Goal: Task Accomplishment & Management: Complete application form

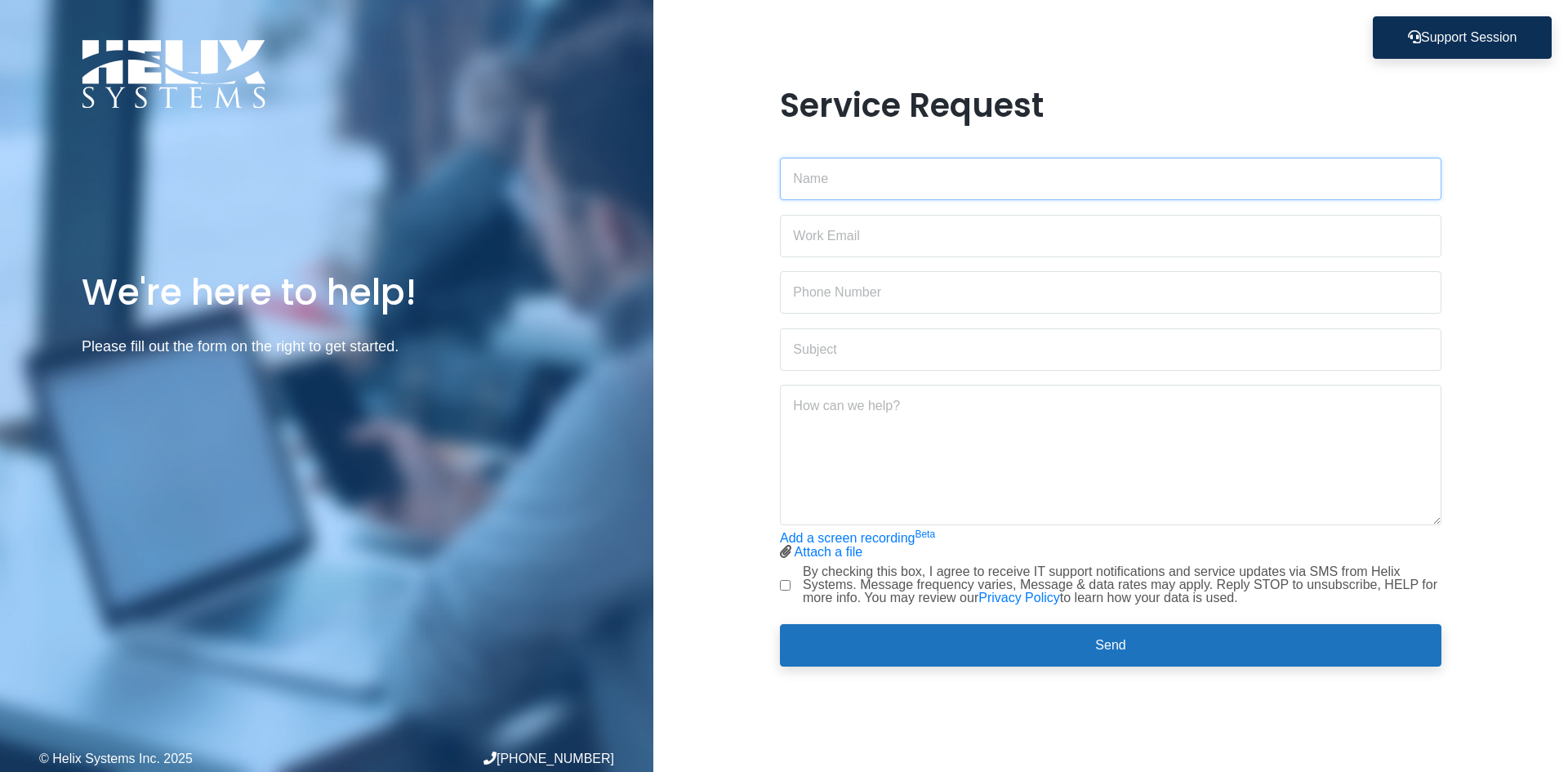
click at [885, 187] on input "text" at bounding box center [1110, 179] width 661 height 43
type input "saud sameer"
type input "[EMAIL_ADDRESS][DOMAIN_NAME]"
type input "9174851510"
type input "Installing software, need elevated permission"
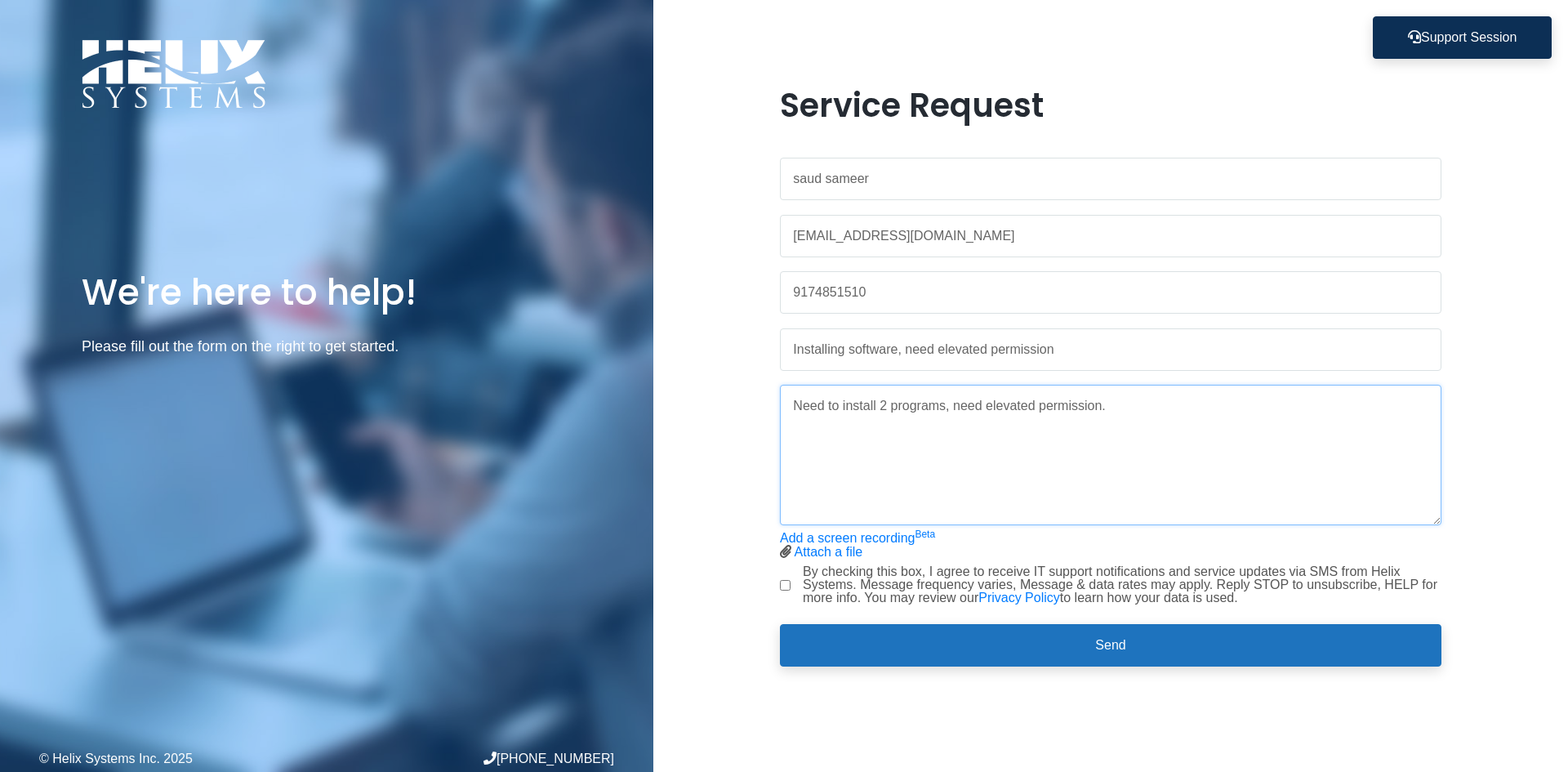
type textarea "Need to install 2 programs, need elevated permission."
click at [791, 583] on div "By checking this box, I agree to receive IT support notifications and service u…" at bounding box center [1110, 585] width 661 height 39
click at [785, 583] on input "By checking this box, I agree to receive IT support notifications and service u…" at bounding box center [785, 585] width 11 height 11
checkbox input "true"
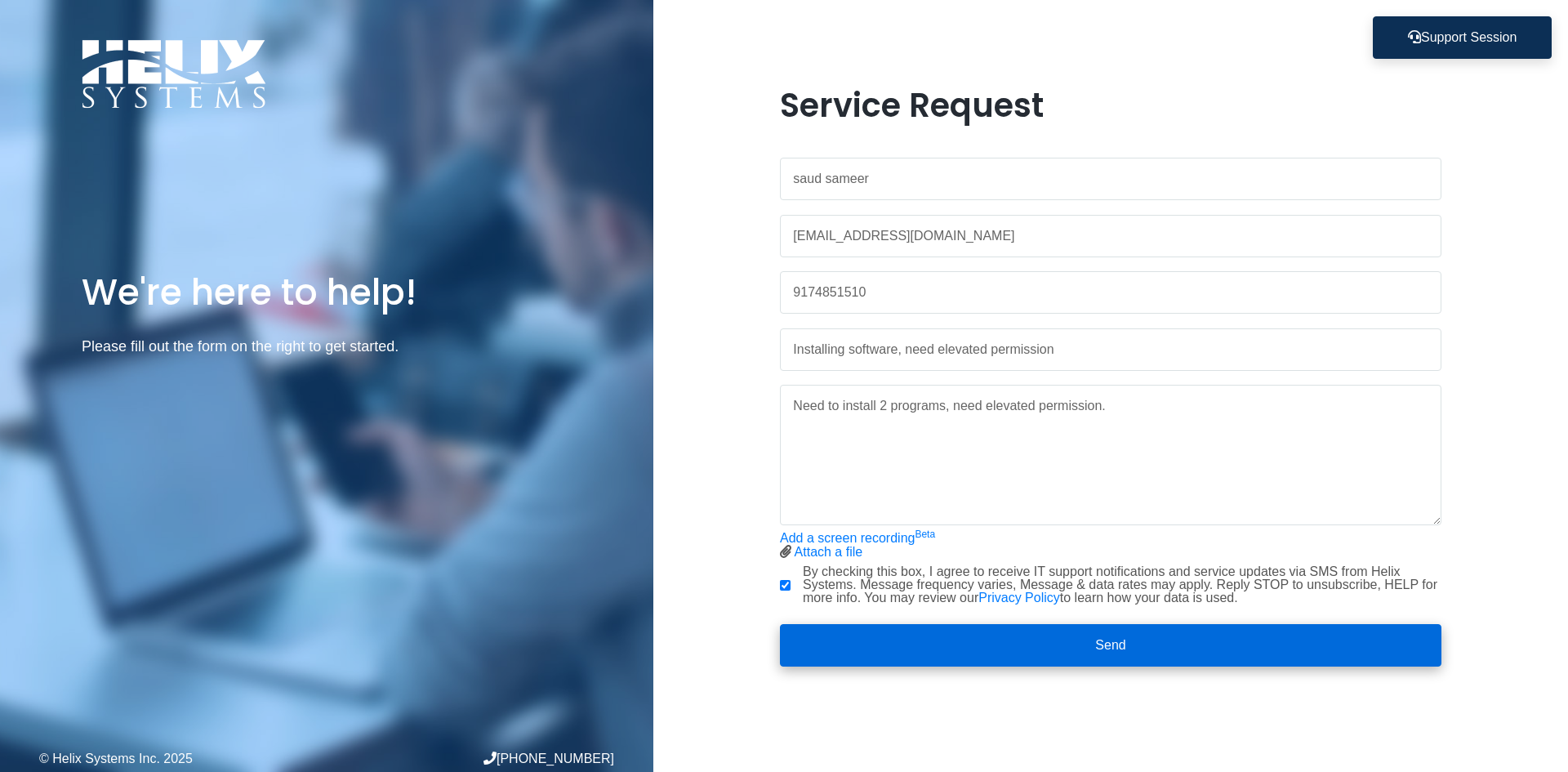
click at [910, 634] on button "Send" at bounding box center [1110, 645] width 661 height 43
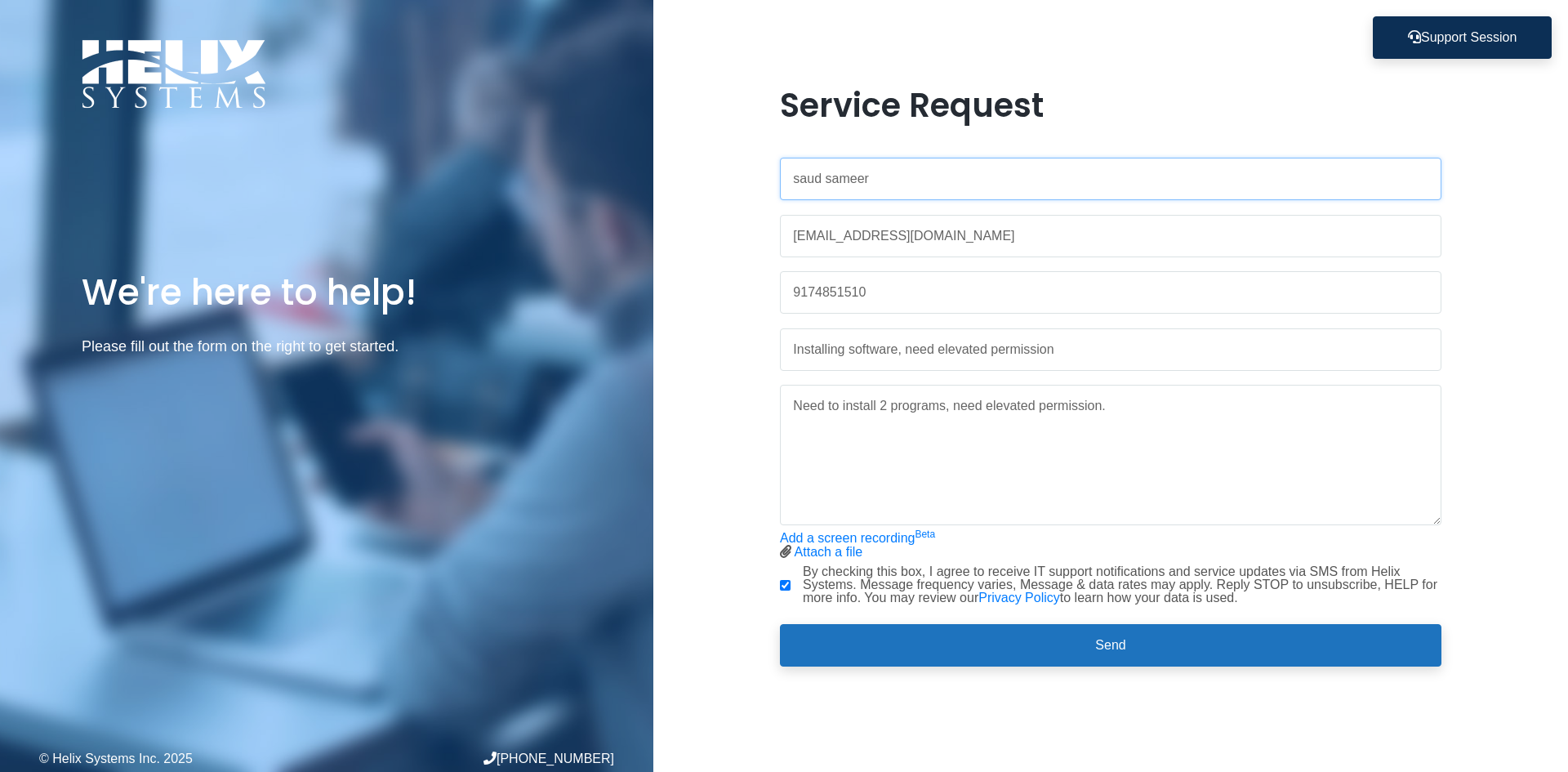
click at [983, 187] on input "saud sameer" at bounding box center [1110, 179] width 661 height 43
